Goal: Task Accomplishment & Management: Use online tool/utility

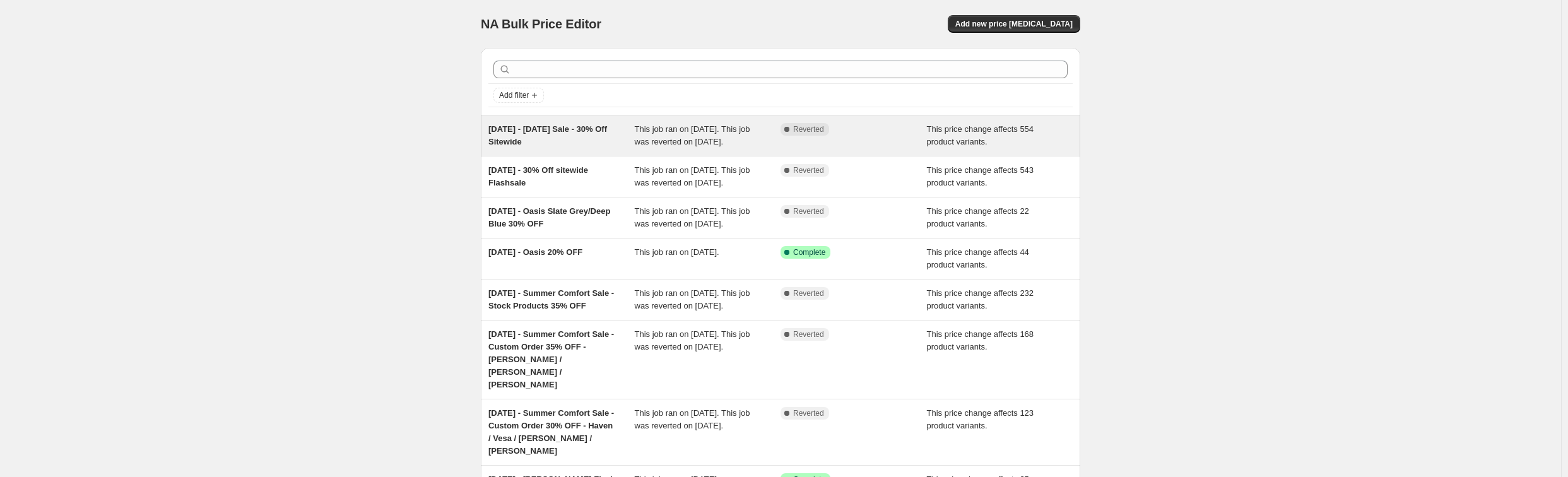
click at [598, 140] on div "[DATE] - [DATE] Sale - 30% Off Sitewide" at bounding box center [561, 135] width 146 height 25
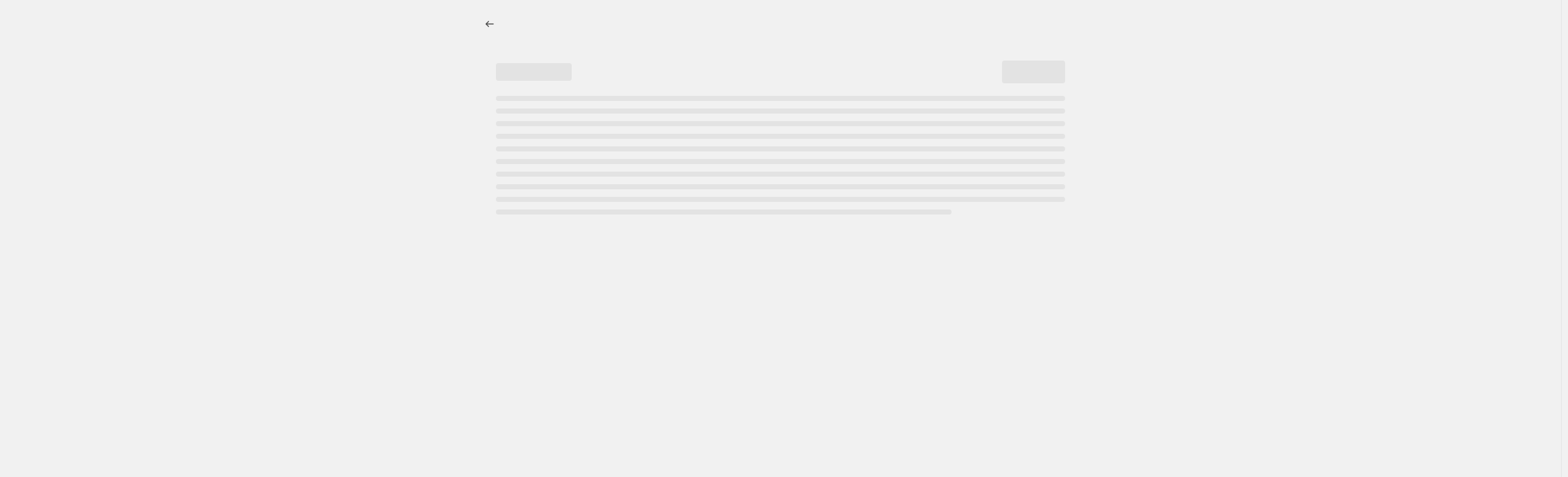
select select "pcap"
select select "no_change"
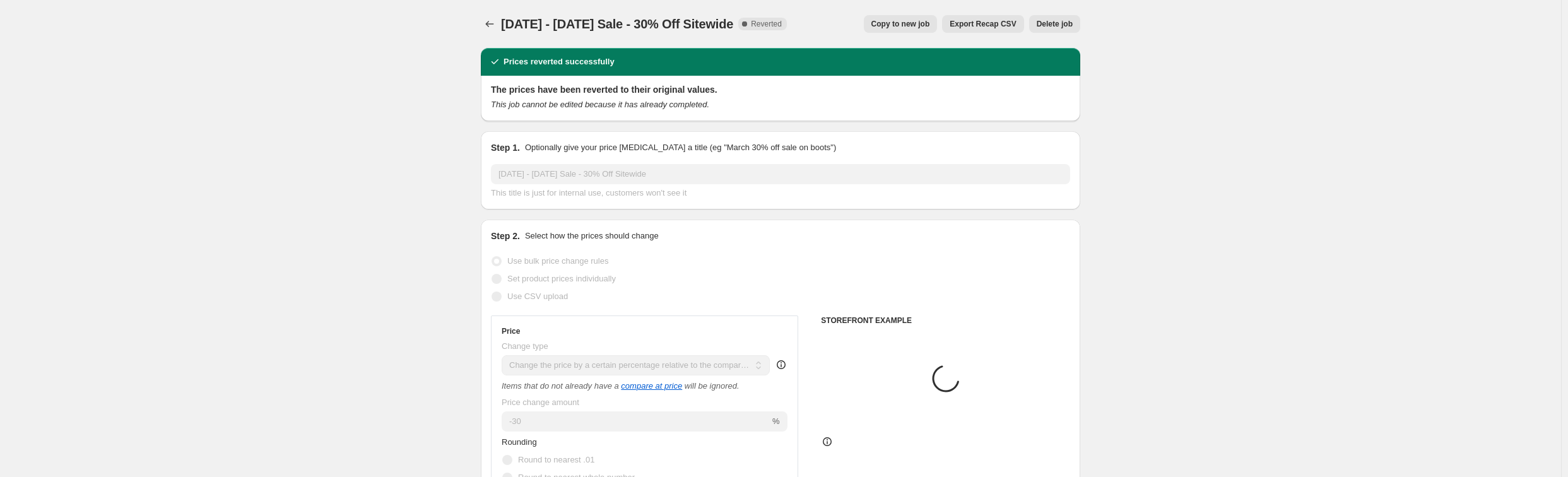
select select "collection"
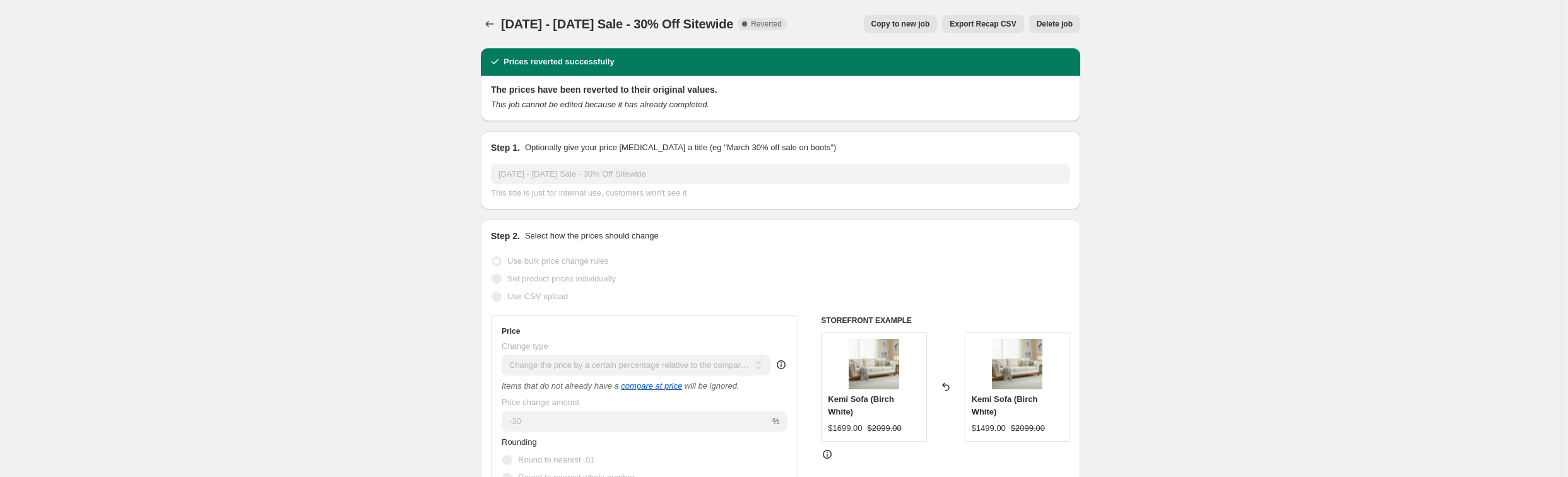
click at [894, 29] on span "Copy to new job" at bounding box center [901, 24] width 59 height 10
select select "pcap"
select select "no_change"
select select "collection"
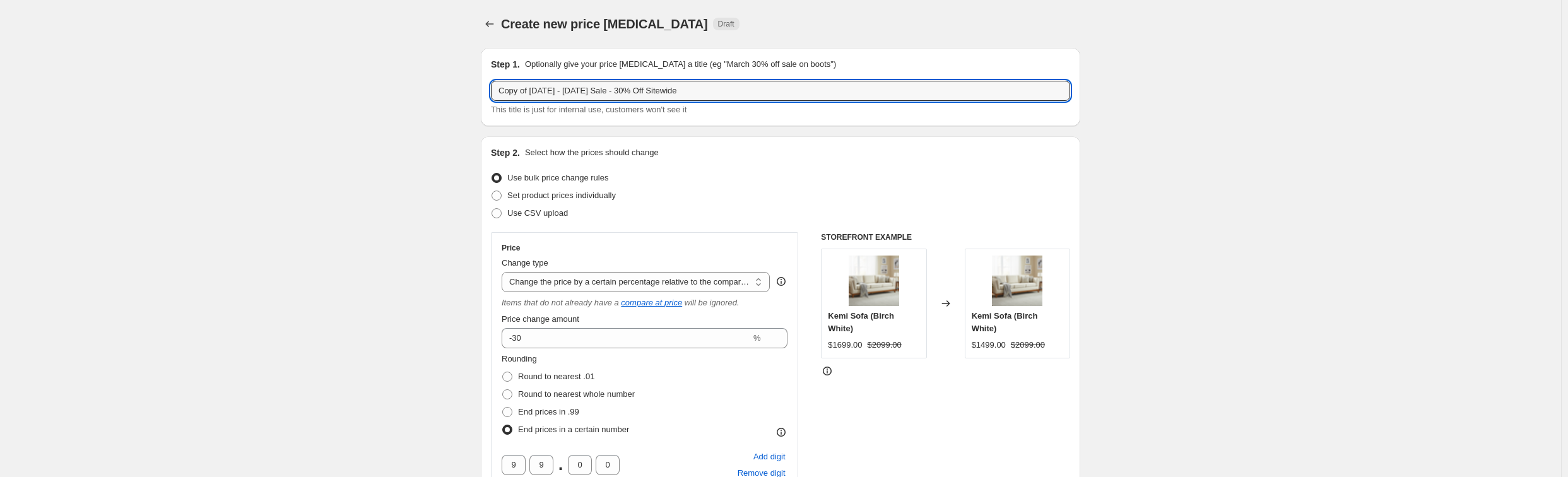
drag, startPoint x: 531, startPoint y: 90, endPoint x: 484, endPoint y: 91, distance: 47.0
click at [484, 91] on div "Step 1. Optionally give your price [MEDICAL_DATA] a title (eg "March 30% off sa…" at bounding box center [780, 87] width 600 height 78
click at [527, 90] on input "[DATE] - [DATE] Sale - 30% Off Sitewide" at bounding box center [781, 91] width 579 height 20
drag, startPoint x: 539, startPoint y: 91, endPoint x: 532, endPoint y: 91, distance: 7.0
click at [532, 91] on input "[DATE] - [DATE] Sale - 30% Off Sitewide" at bounding box center [781, 91] width 579 height 20
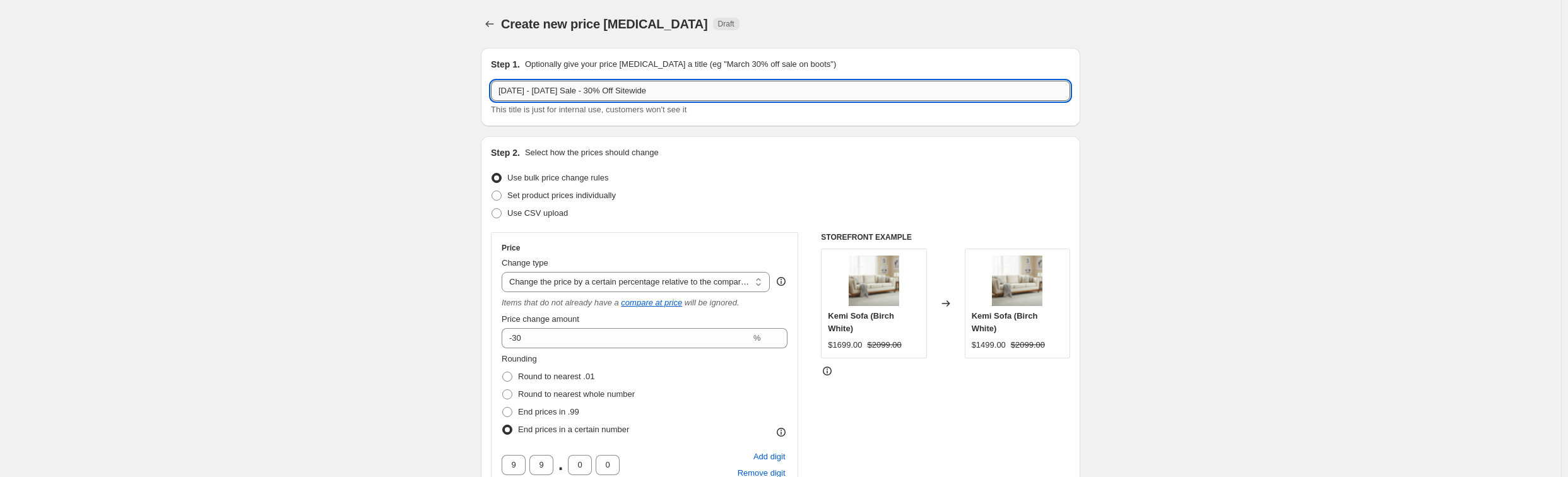
drag, startPoint x: 606, startPoint y: 91, endPoint x: 549, endPoint y: 89, distance: 57.0
click at [549, 89] on input "[DATE] - [DATE] Sale - 30% Off Sitewide" at bounding box center [781, 91] width 579 height 20
type input "[DATE] - Fall Savings Event - 30% Off Sitewide"
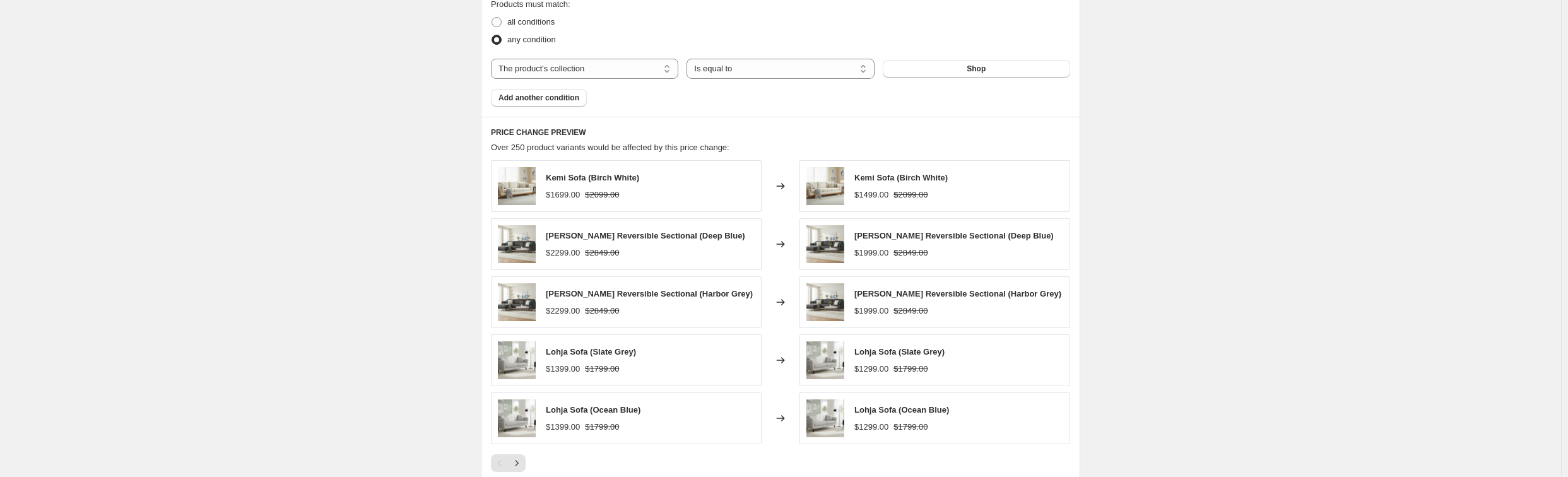
scroll to position [1016, 0]
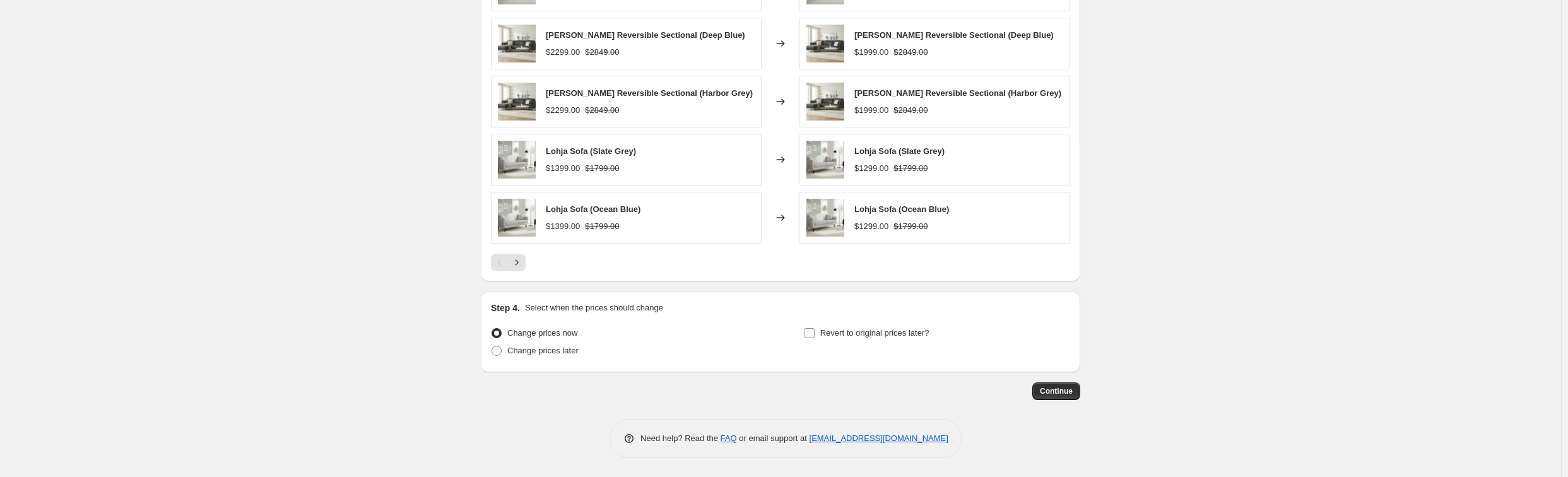
click at [818, 332] on label "Revert to original prices later?" at bounding box center [867, 333] width 126 height 18
click at [815, 332] on input "Revert to original prices later?" at bounding box center [809, 333] width 10 height 10
checkbox input "true"
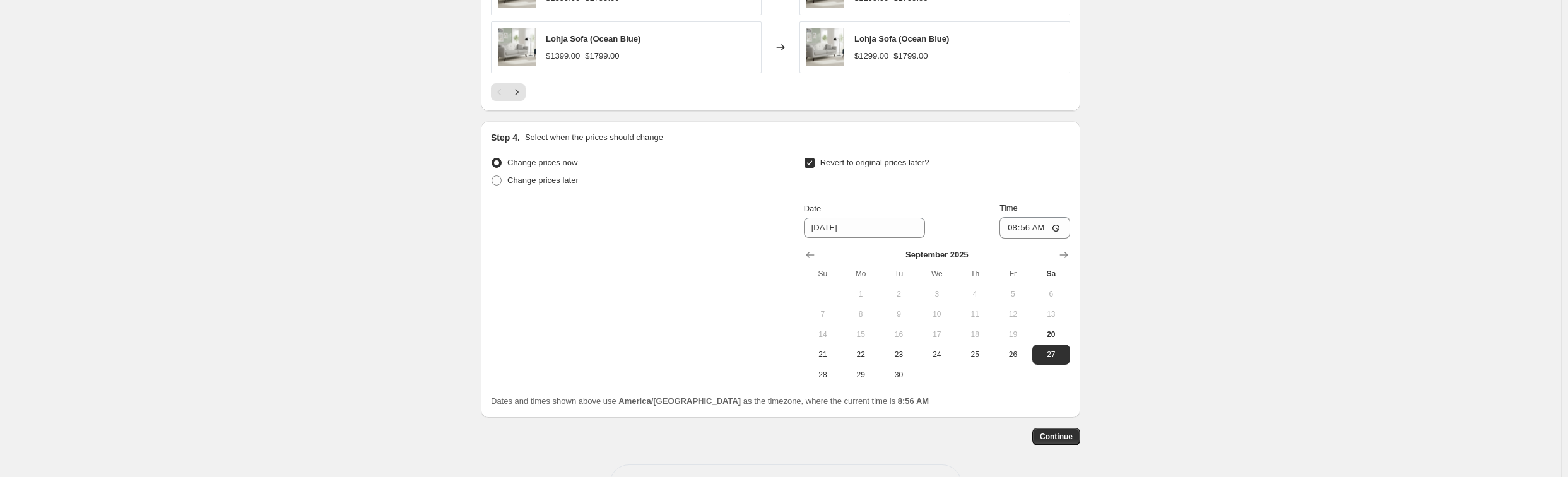
scroll to position [1205, 0]
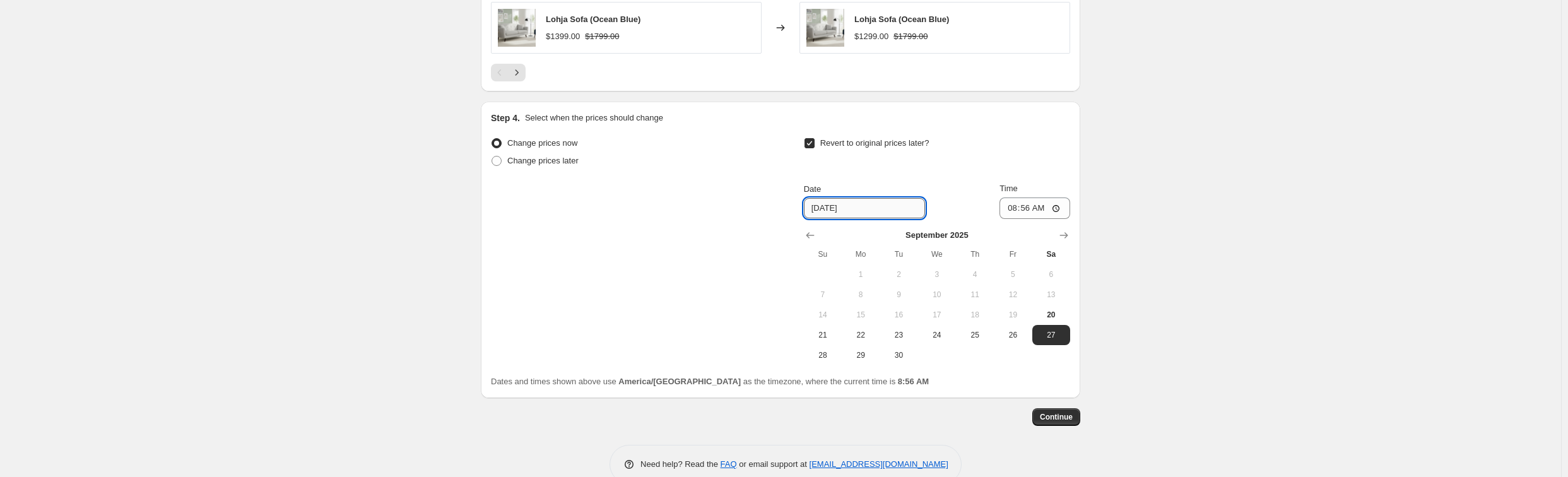
click at [885, 204] on input "[DATE]" at bounding box center [865, 208] width 122 height 20
click at [860, 358] on span "29" at bounding box center [861, 355] width 28 height 10
type input "[DATE]"
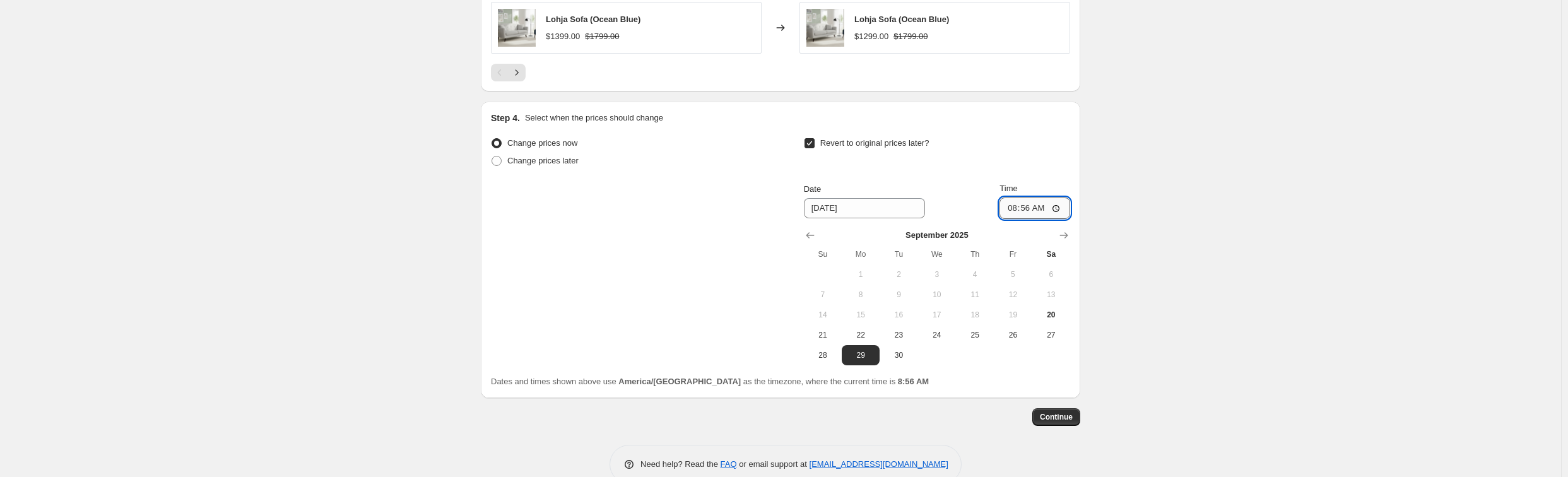
click at [1036, 207] on input "08:56" at bounding box center [1034, 208] width 71 height 21
click at [1061, 208] on input "08:56" at bounding box center [1034, 208] width 71 height 21
type input "00:00"
click at [1069, 417] on span "Continue" at bounding box center [1056, 417] width 33 height 10
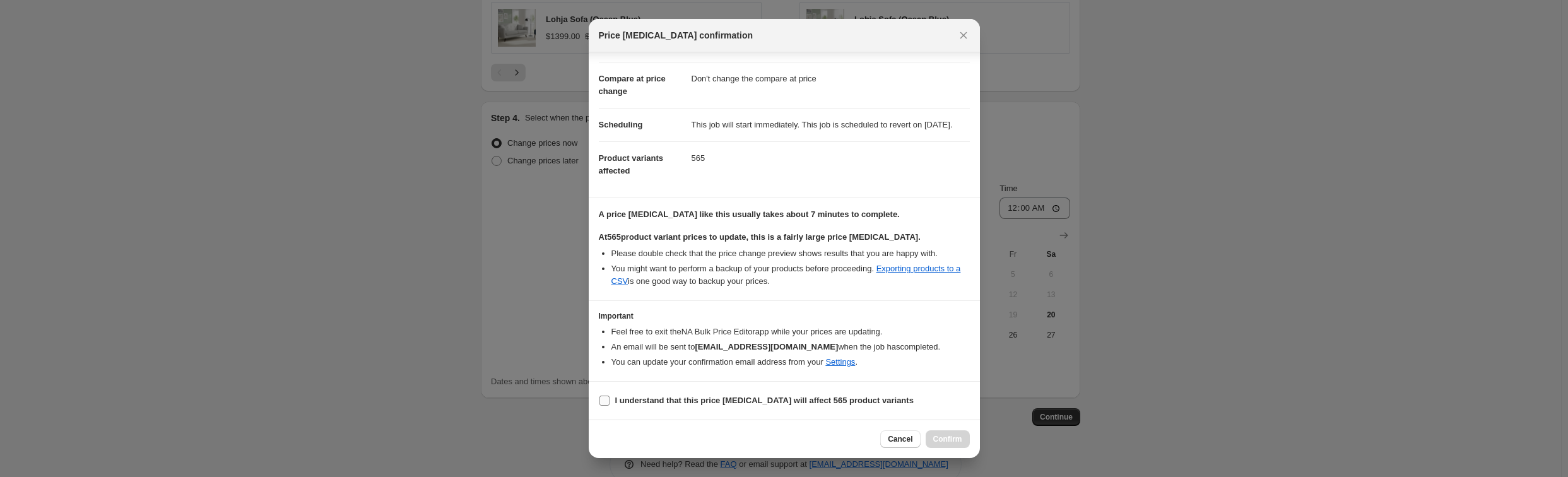
scroll to position [71, 0]
click at [756, 404] on b "I understand that this price [MEDICAL_DATA] will affect 565 product variants" at bounding box center [764, 400] width 299 height 10
click at [609, 404] on input "I understand that this price [MEDICAL_DATA] will affect 565 product variants" at bounding box center [605, 400] width 10 height 10
checkbox input "true"
click at [953, 442] on span "Confirm" at bounding box center [948, 439] width 29 height 10
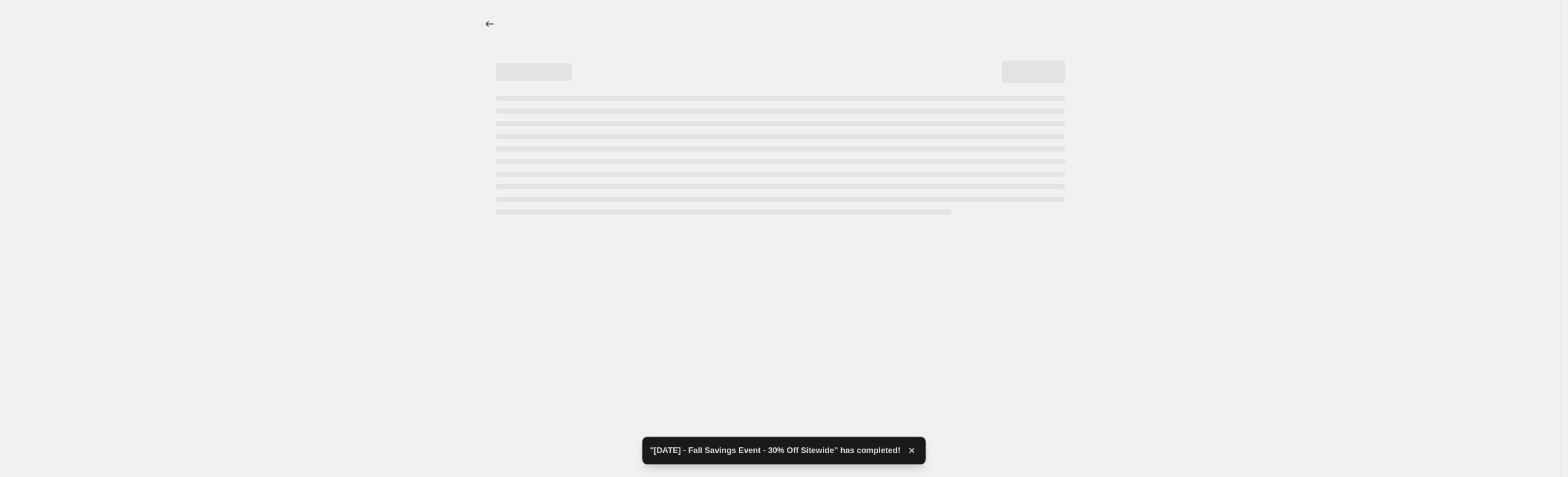
select select "pcap"
select select "no_change"
select select "collection"
